Goal: Information Seeking & Learning: Learn about a topic

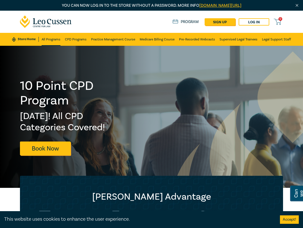
click at [42, 39] on link "All Programs" at bounding box center [51, 39] width 19 height 13
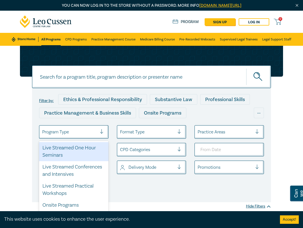
click at [81, 132] on div at bounding box center [69, 131] width 55 height 7
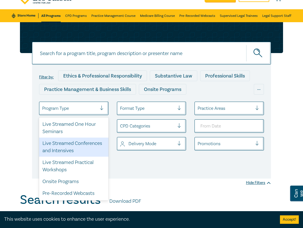
scroll to position [56, 0]
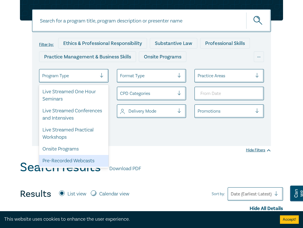
click at [90, 160] on div "Pre-Recorded Webcasts" at bounding box center [73, 161] width 69 height 12
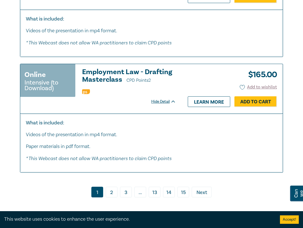
scroll to position [3228, 0]
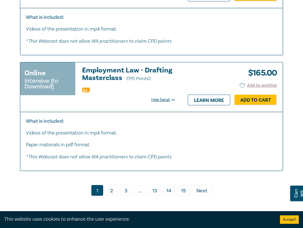
click at [114, 195] on link "2" at bounding box center [112, 190] width 12 height 11
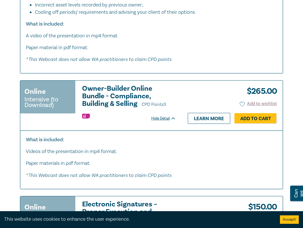
scroll to position [2341, 0]
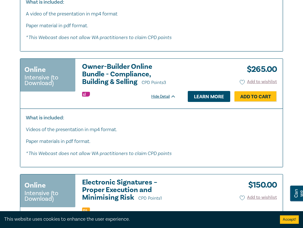
click at [194, 97] on link "Learn more" at bounding box center [209, 96] width 42 height 11
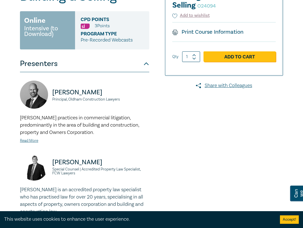
scroll to position [28, 0]
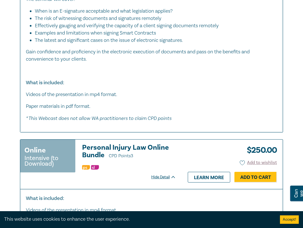
scroll to position [2734, 0]
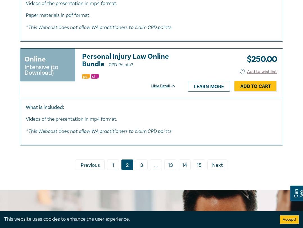
click at [142, 166] on link "3" at bounding box center [142, 164] width 12 height 11
